Goal: Task Accomplishment & Management: Manage account settings

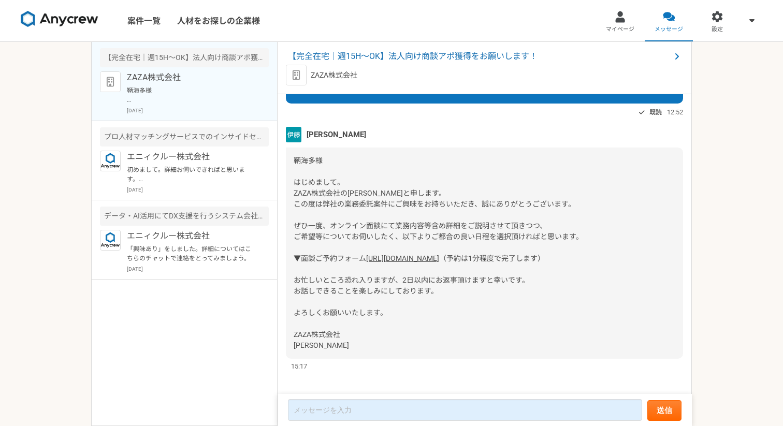
scroll to position [76, 0]
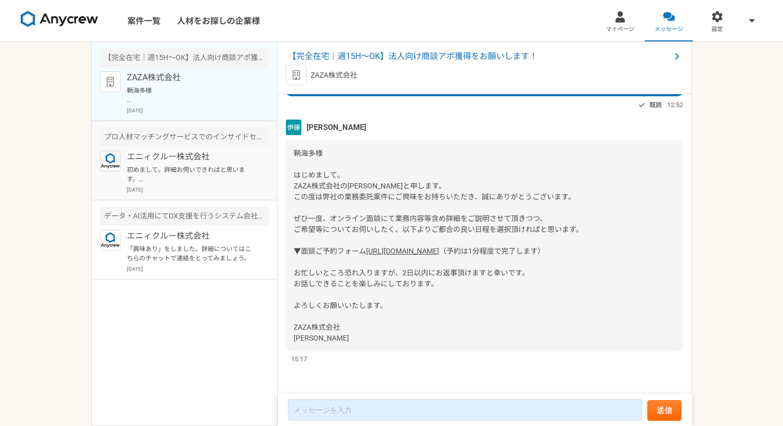
click at [209, 168] on p "初めまして。詳細お伺いできればと思います。 よろしくお願いいたします。" at bounding box center [191, 174] width 128 height 19
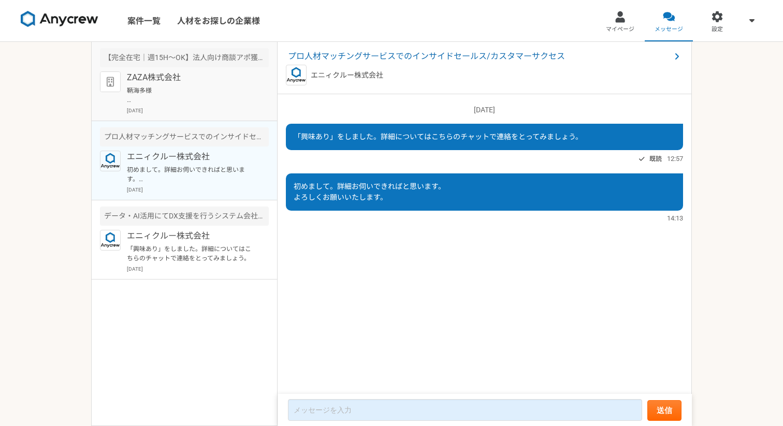
click at [220, 107] on p "[DATE]" at bounding box center [198, 111] width 142 height 8
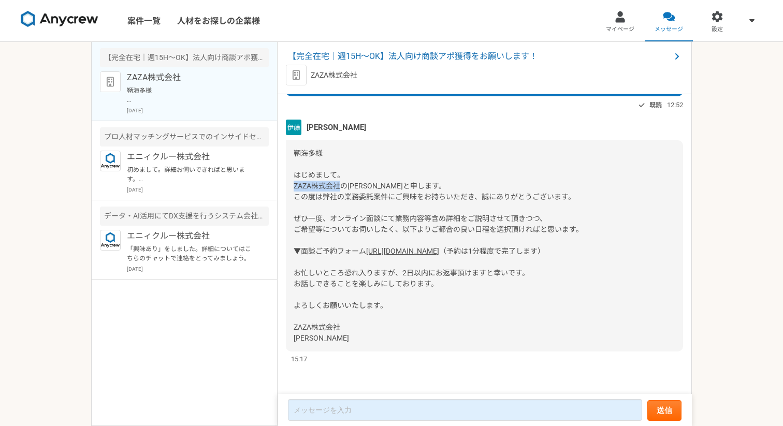
drag, startPoint x: 294, startPoint y: 163, endPoint x: 339, endPoint y: 166, distance: 45.2
click at [339, 166] on span "鞆海多様 はじめまして。 ZAZA株式会社の[PERSON_NAME]と申します。 この度は弊社の業務委託案件にご興味をお持ちいただき、誠にありがとうございま…" at bounding box center [439, 202] width 290 height 106
copy span "ZAZA株式会社"
drag, startPoint x: 307, startPoint y: 105, endPoint x: 355, endPoint y: 105, distance: 48.2
click at [355, 120] on div "[PERSON_NAME]" at bounding box center [484, 128] width 397 height 16
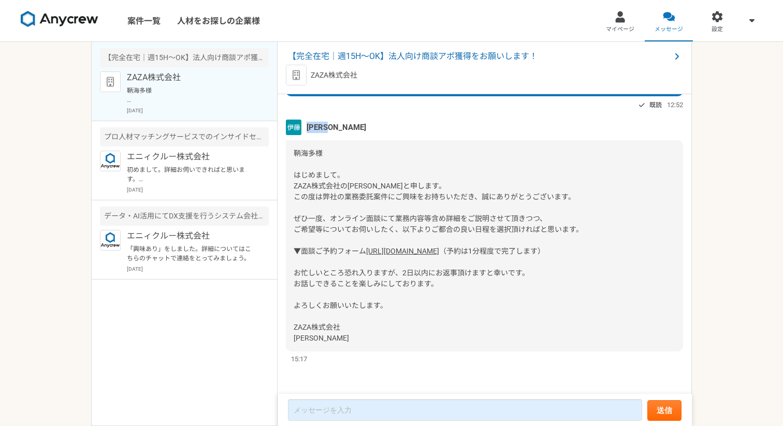
copy span "[PERSON_NAME]"
click at [382, 247] on link "[URL][DOMAIN_NAME]" at bounding box center [402, 251] width 73 height 8
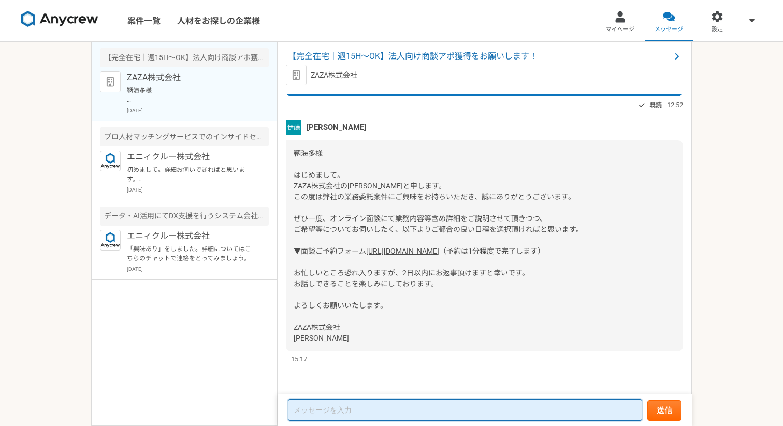
click at [354, 404] on textarea at bounding box center [465, 410] width 354 height 22
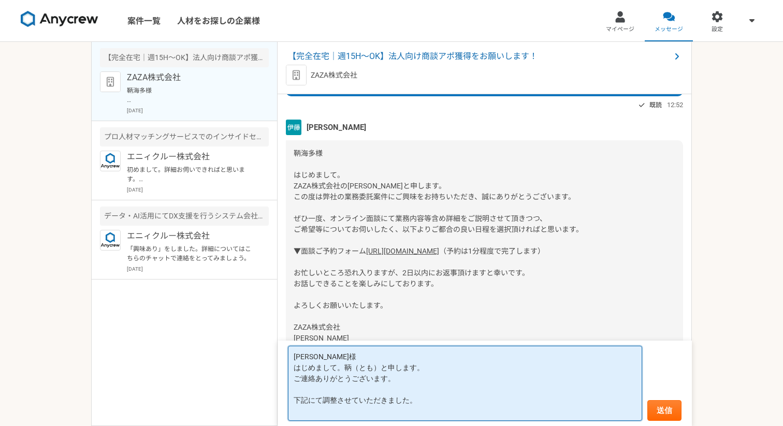
paste textarea "[DATE]　9:00 - 10:00"
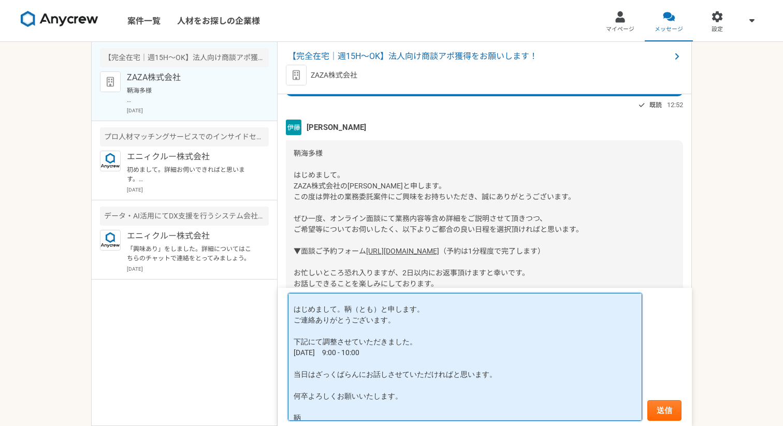
scroll to position [0, 0]
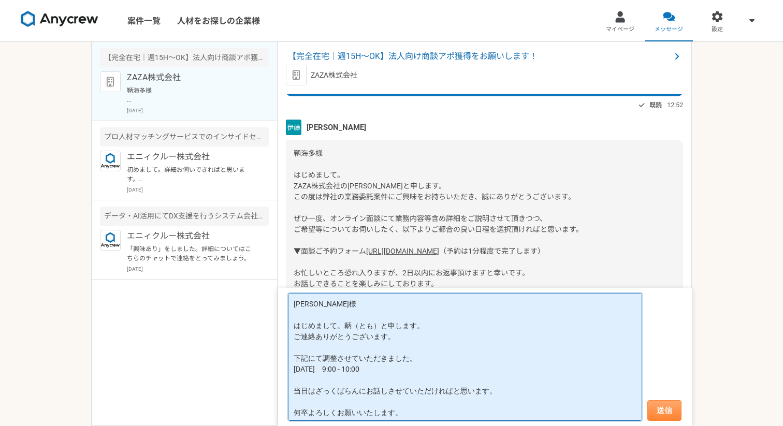
type textarea "[PERSON_NAME]様 はじめまして。鞆（とも）と申します。 ご連絡ありがとうございます。 下記にて調整させていただきました。 [DATE]　9:00 …"
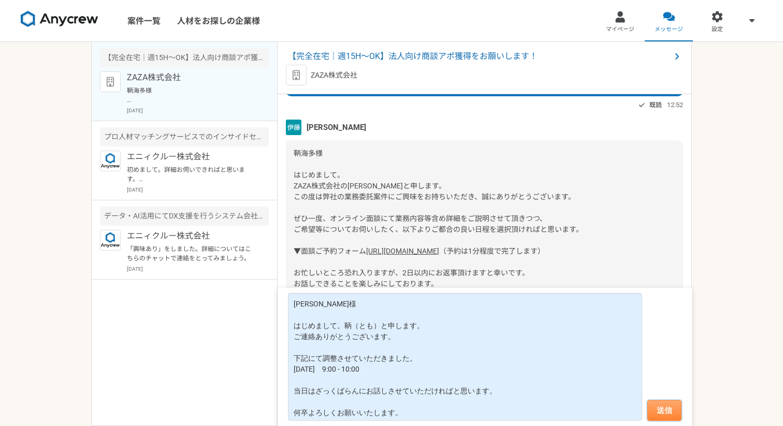
click at [665, 405] on button "送信" at bounding box center [665, 411] width 34 height 21
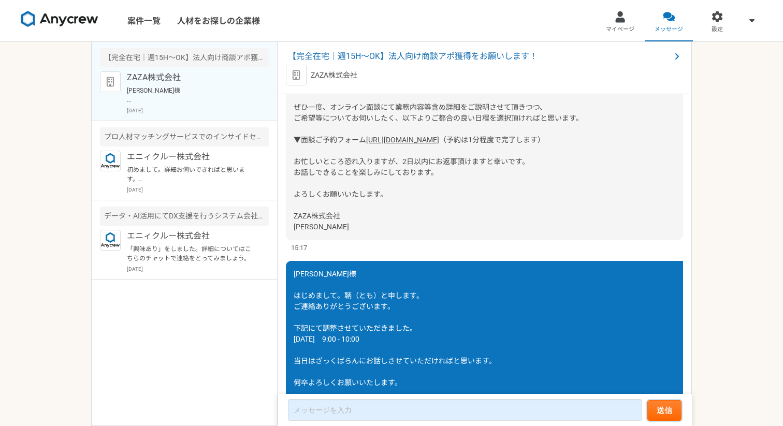
scroll to position [179, 0]
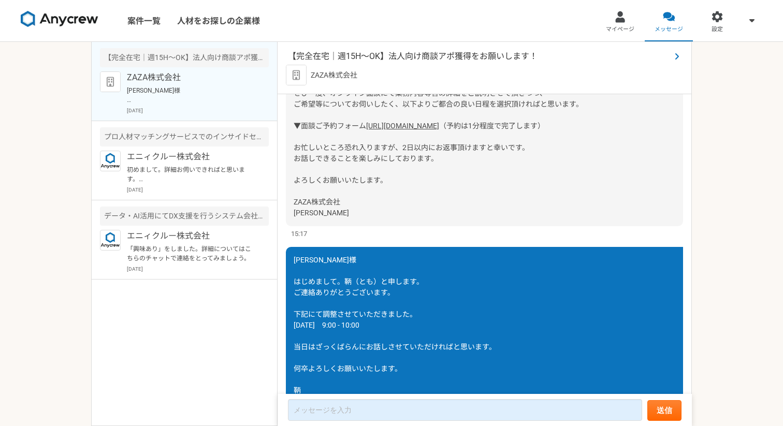
click at [430, 59] on span "【完全在宅｜週15H〜OK】法人向け商談アポ獲得をお願いします！" at bounding box center [479, 56] width 383 height 12
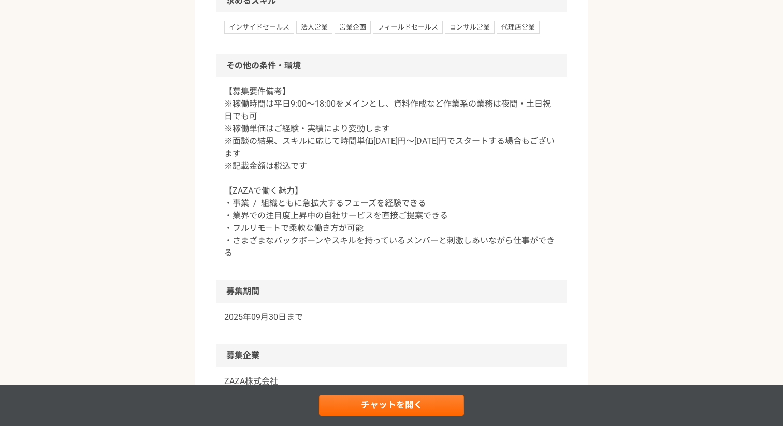
scroll to position [1097, 0]
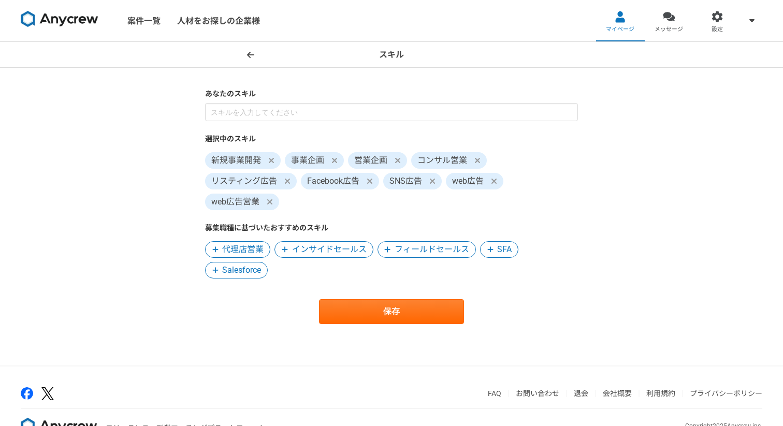
click at [241, 248] on span "代理店営業" at bounding box center [242, 250] width 41 height 12
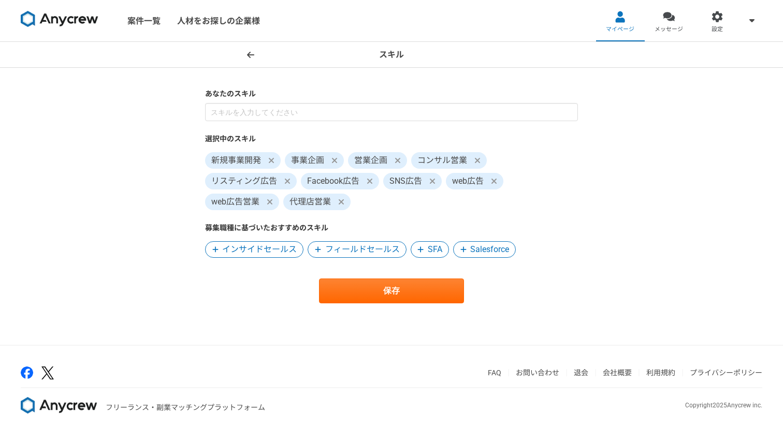
click at [265, 248] on span "インサイドセールス" at bounding box center [259, 250] width 75 height 12
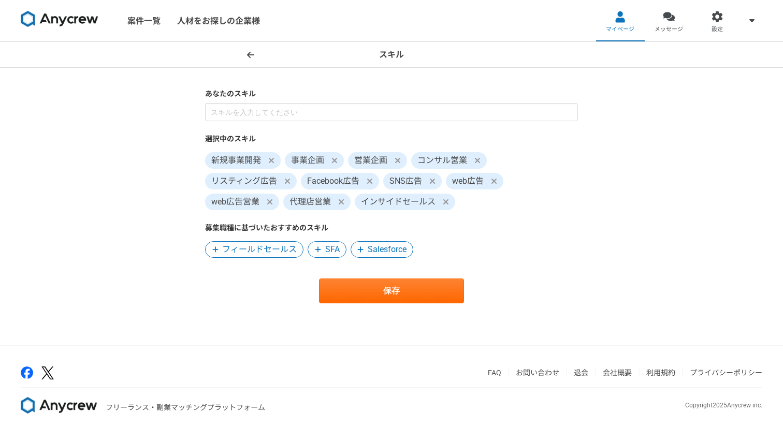
click at [267, 248] on span "フィールドセールス" at bounding box center [259, 250] width 75 height 12
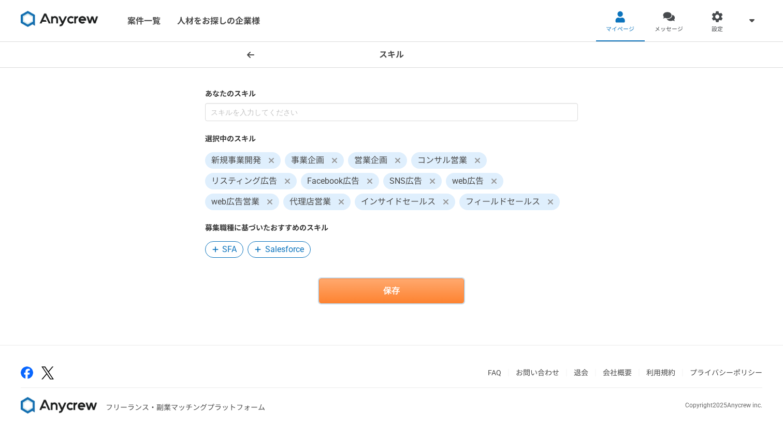
click at [381, 294] on button "保存" at bounding box center [391, 291] width 145 height 25
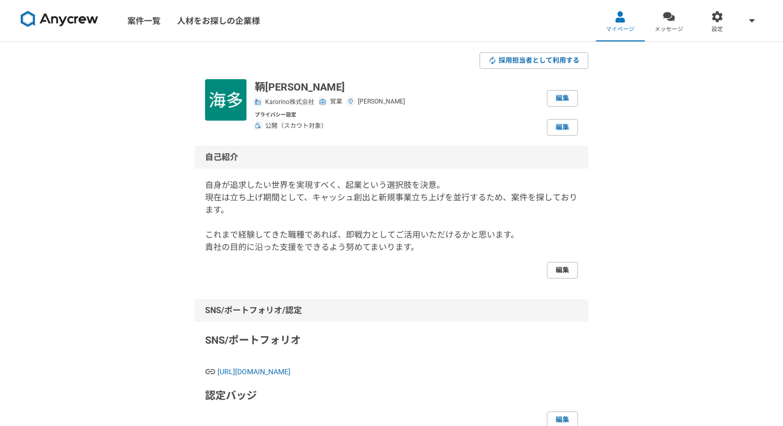
click at [561, 271] on link "編集" at bounding box center [562, 270] width 31 height 17
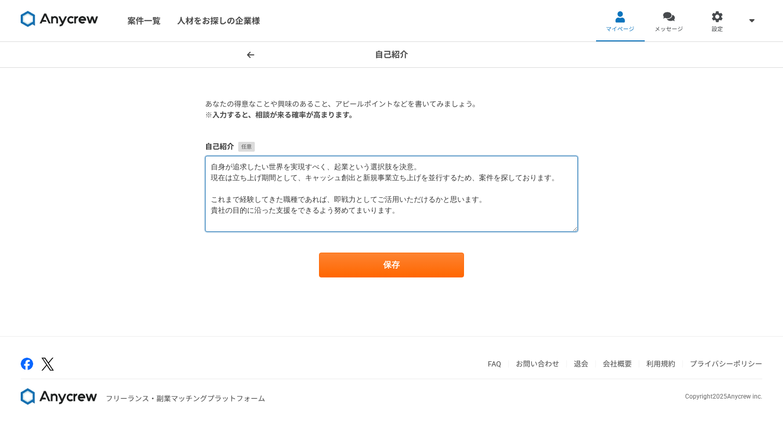
drag, startPoint x: 348, startPoint y: 166, endPoint x: 389, endPoint y: 170, distance: 41.1
click at [389, 170] on textarea "自身が追求したい世界を実現すべく、起業という選択肢を決意。 現在は立ち上げ期間として、キャッシュ創出と新規事業立ち上げを並行するため、案件を探しております。 …" at bounding box center [391, 194] width 373 height 76
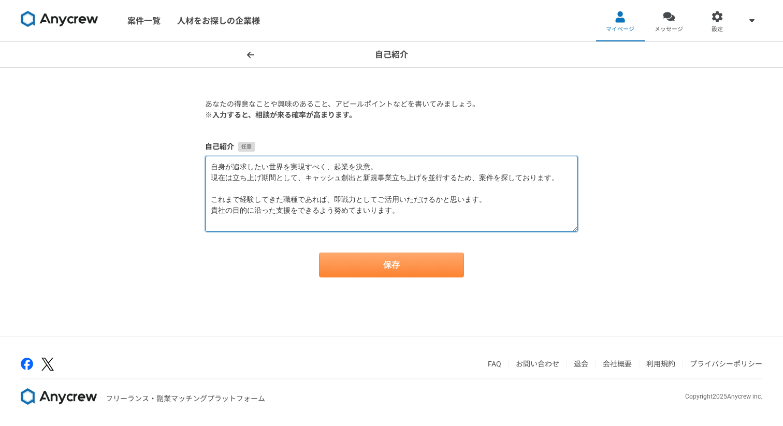
type textarea "自身が追求したい世界を実現すべく、起業を決意。 現在は立ち上げ期間として、キャッシュ創出と新規事業立ち上げを並行するため、案件を探しております。 これまで経験…"
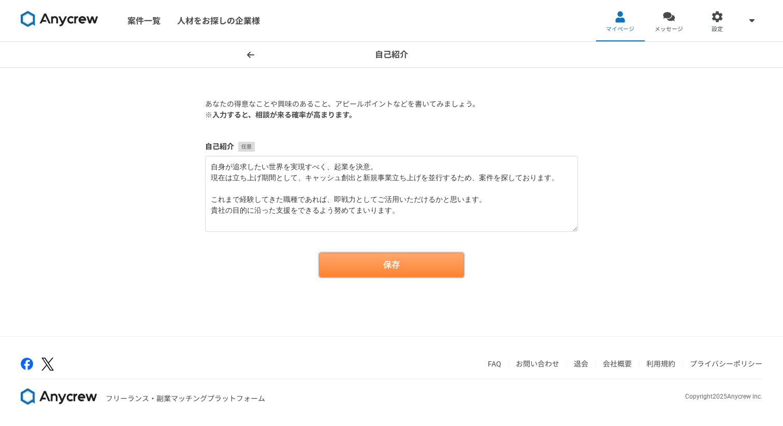
click at [368, 265] on button "保存" at bounding box center [391, 265] width 145 height 25
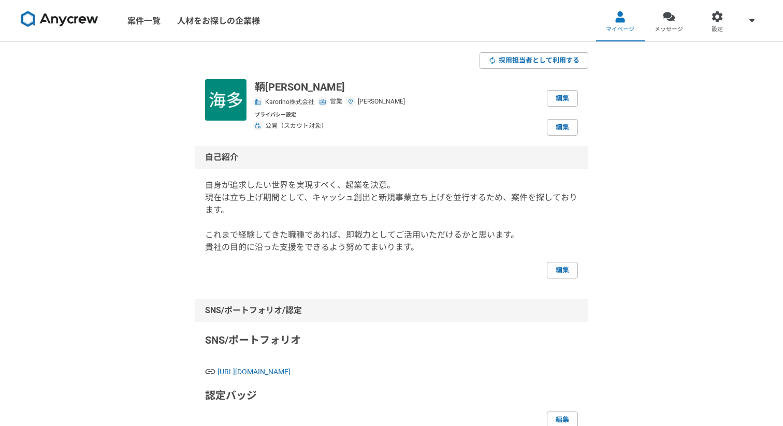
click at [77, 31] on link at bounding box center [60, 21] width 86 height 28
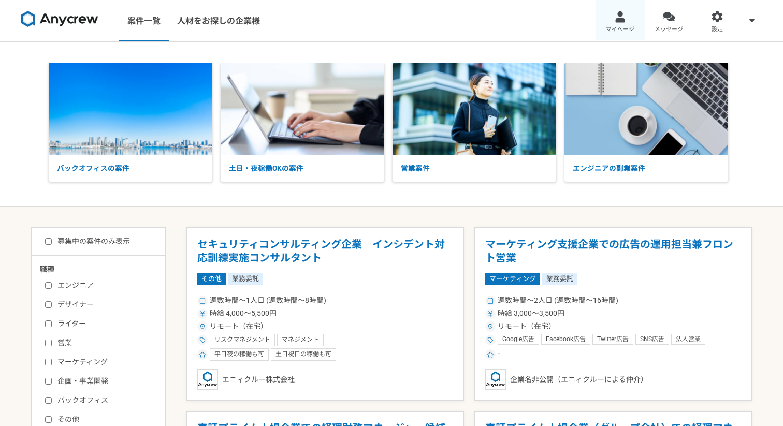
click at [605, 24] on link "マイページ" at bounding box center [620, 20] width 49 height 41
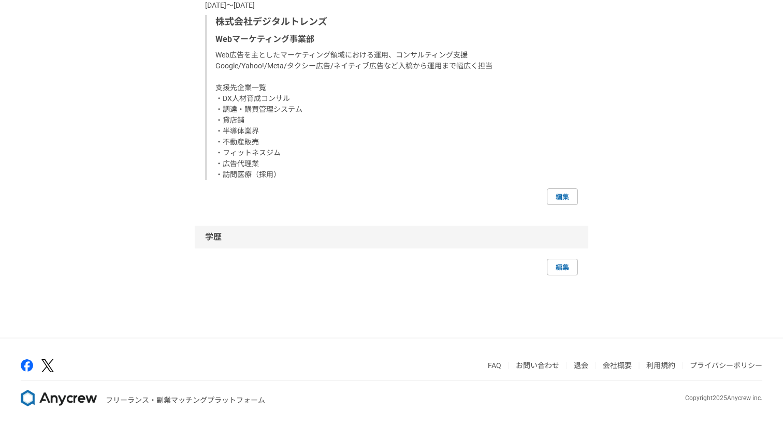
scroll to position [1013, 0]
click at [555, 259] on link "編集" at bounding box center [562, 266] width 31 height 17
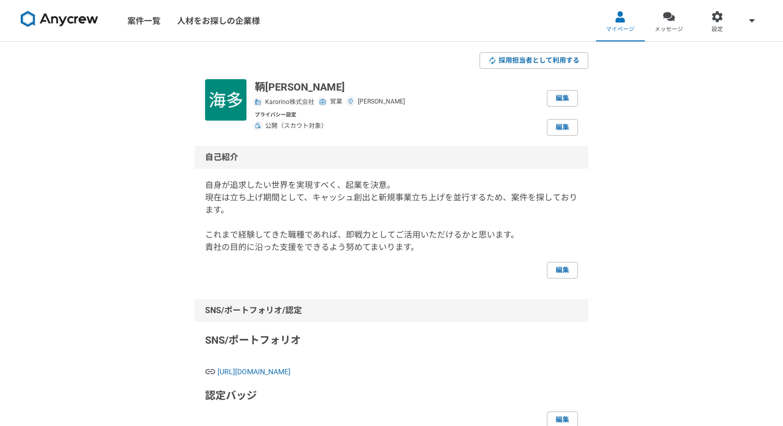
select select "2024"
select select "2023"
select select "2024"
select select "2022"
select select "2023"
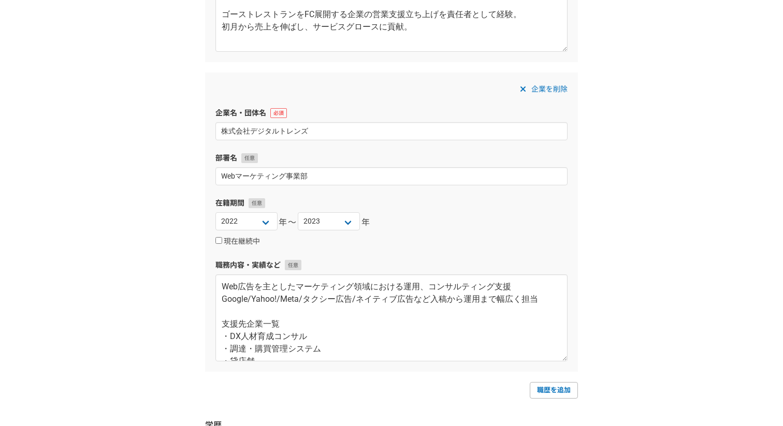
scroll to position [832, 0]
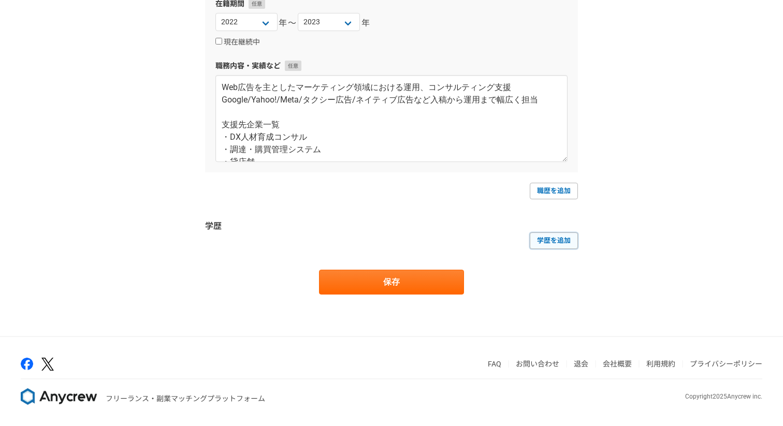
click at [554, 244] on link "学歴を追加" at bounding box center [554, 241] width 48 height 17
select select
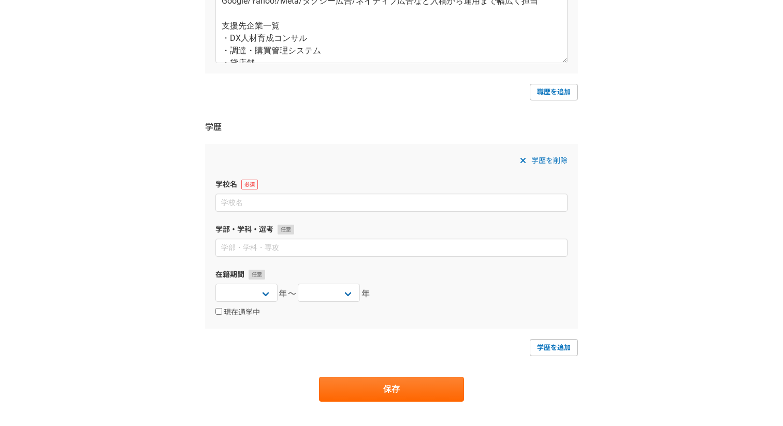
scroll to position [932, 0]
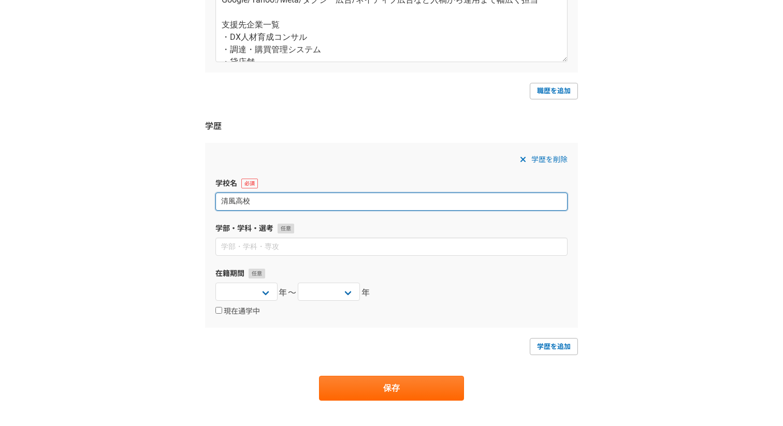
click at [359, 201] on input "清風高校" at bounding box center [392, 202] width 352 height 18
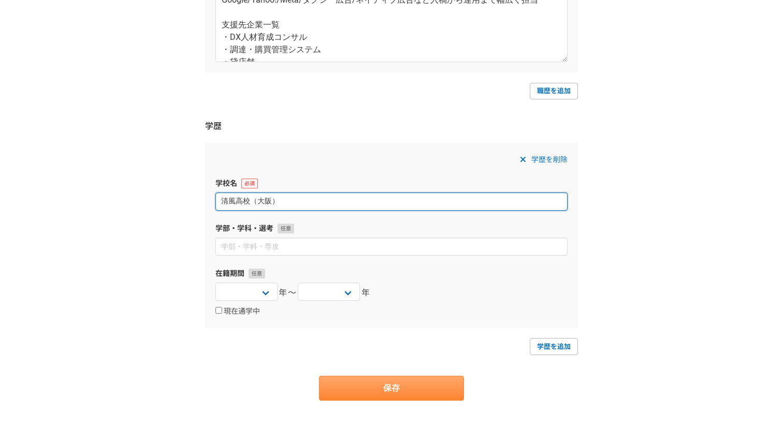
type input "清風高校（大阪）"
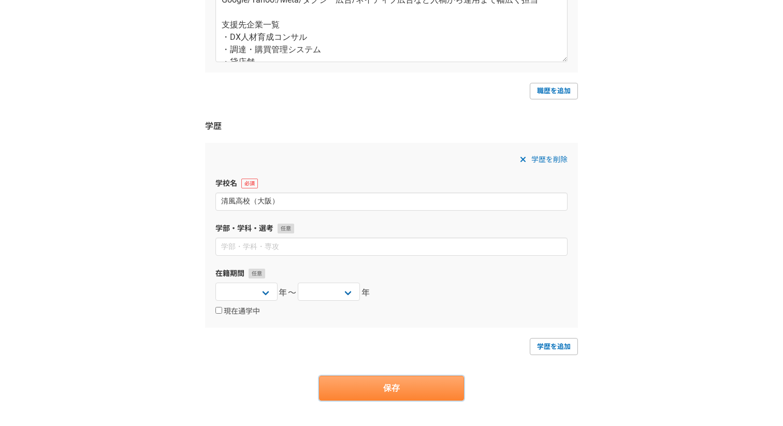
click at [379, 390] on button "保存" at bounding box center [391, 388] width 145 height 25
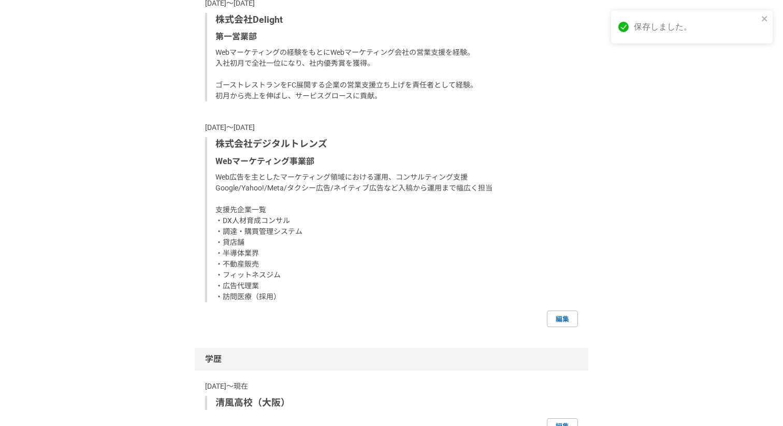
scroll to position [1021, 0]
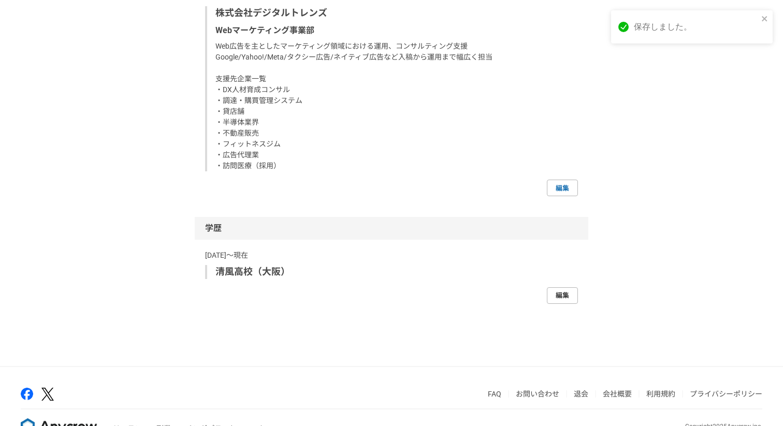
click at [572, 296] on link "編集" at bounding box center [562, 296] width 31 height 17
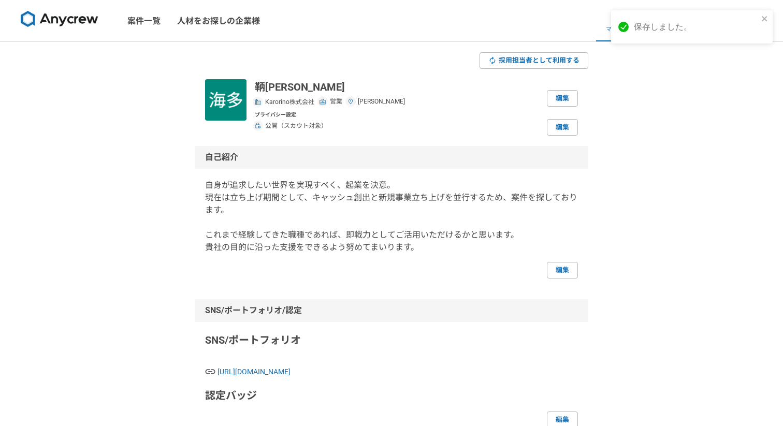
select select "2024"
select select "2023"
select select "2024"
select select "2022"
select select "2023"
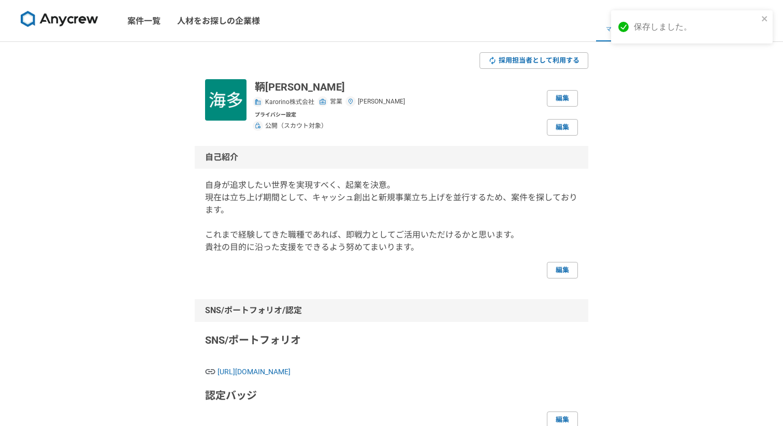
select select
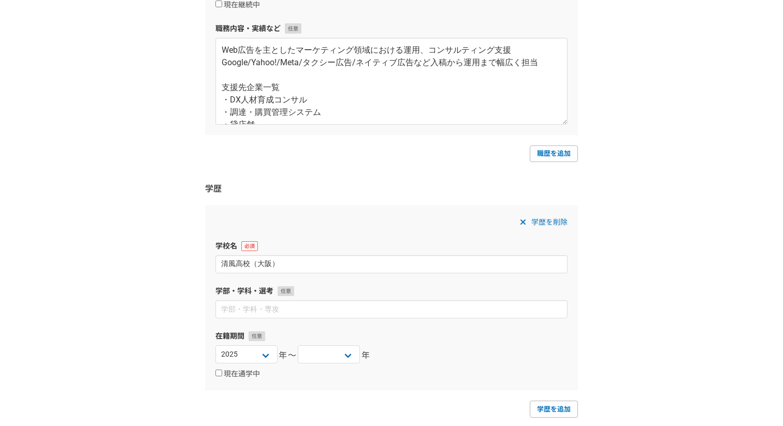
scroll to position [1038, 0]
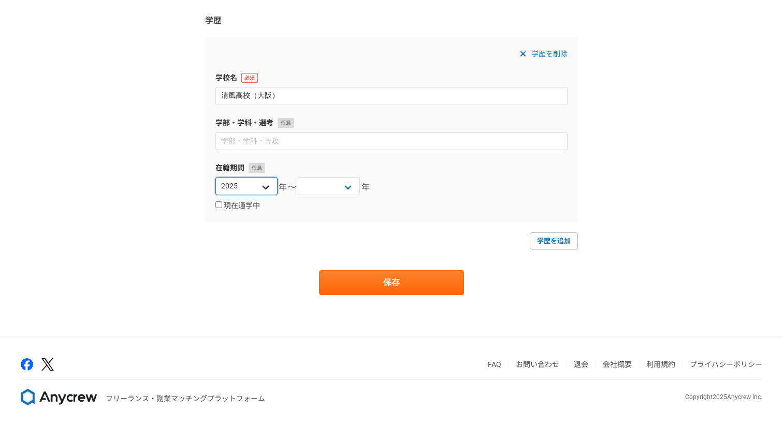
click at [265, 189] on select "2025 2024 2023 2022 2021 2020 2019 2018 2017 2016 2015 2014 2013 2012 2011 2010…" at bounding box center [247, 186] width 62 height 18
click at [254, 190] on select "2025 2024 2023 2022 2021 2020 2019 2018 2017 2016 2015 2014 2013 2012 2011 2010…" at bounding box center [247, 186] width 62 height 18
select select "2018"
click at [216, 177] on select "2025 2024 2023 2022 2021 2020 2019 2018 2017 2016 2015 2014 2013 2012 2011 2010…" at bounding box center [247, 186] width 62 height 18
click at [337, 192] on select "2025 2024 2023 2022 2021 2020 2019 2018 2017 2016 2015 2014 2013 2012 2011 2010…" at bounding box center [329, 186] width 62 height 18
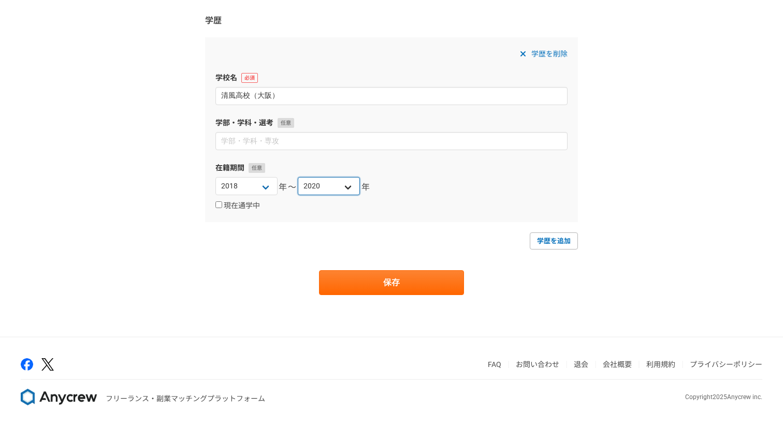
click at [298, 177] on select "2025 2024 2023 2022 2021 2020 2019 2018 2017 2016 2015 2014 2013 2012 2011 2010…" at bounding box center [329, 186] width 62 height 18
click at [347, 188] on select "2025 2024 2023 2022 2021 2020 2019 2018 2017 2016 2015 2014 2013 2012 2011 2010…" at bounding box center [329, 186] width 62 height 18
select select "2021"
click at [298, 177] on select "2025 2024 2023 2022 2021 2020 2019 2018 2017 2016 2015 2014 2013 2012 2011 2010…" at bounding box center [329, 186] width 62 height 18
click at [380, 289] on button "保存" at bounding box center [391, 282] width 145 height 25
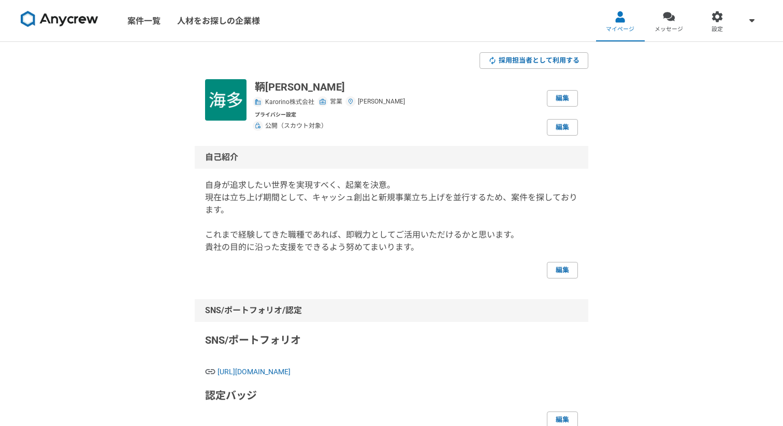
click at [84, 19] on img at bounding box center [60, 19] width 78 height 17
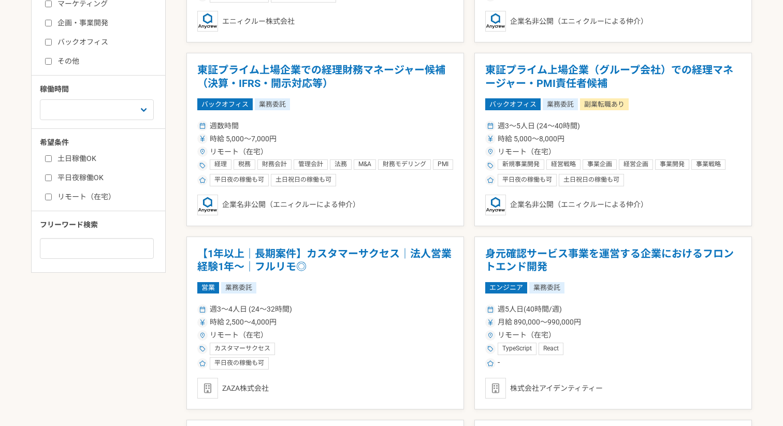
scroll to position [360, 0]
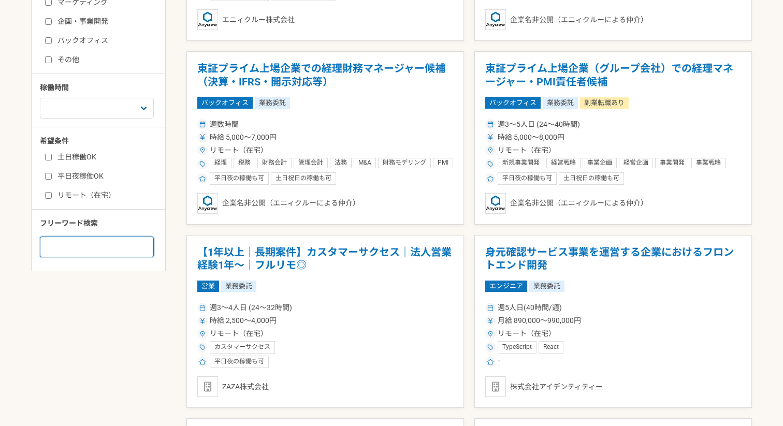
click at [117, 250] on input at bounding box center [97, 247] width 114 height 21
type input "インサイドセールス"
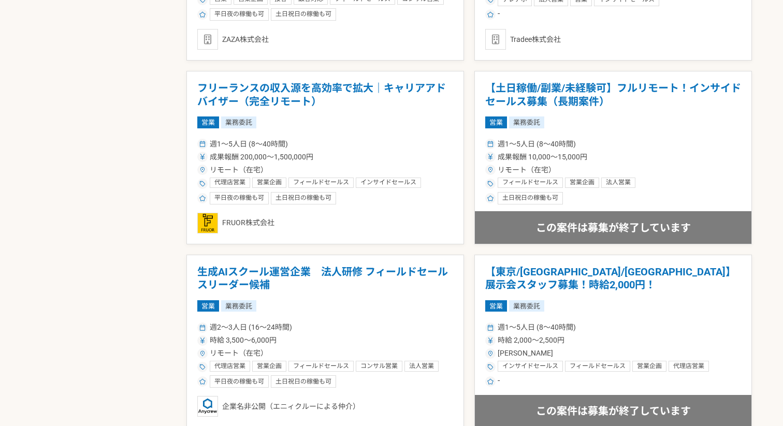
scroll to position [718, 0]
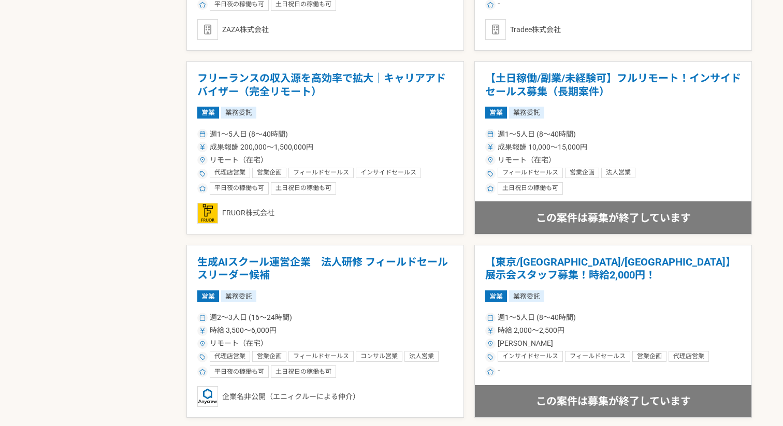
click at [421, 153] on div "週1〜5人日 (8〜40時間) 成果報酬 200,000〜1,500,000円 リモート（在宅） 代理店営業 営業企画 フィールドセールス インサイドセールス…" at bounding box center [325, 161] width 256 height 68
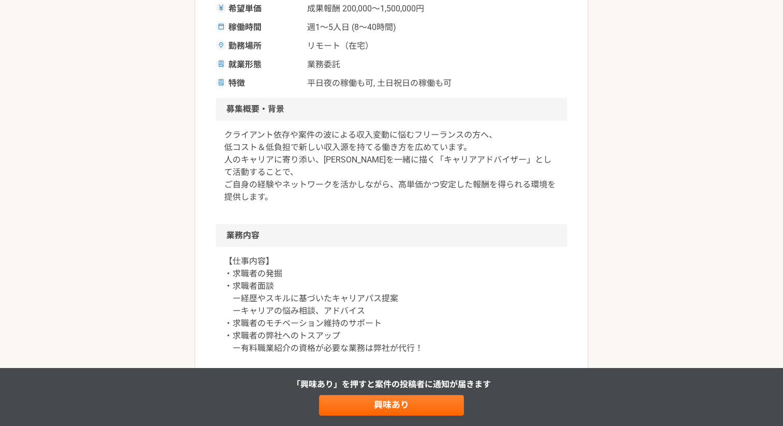
scroll to position [88, 0]
